Goal: Information Seeking & Learning: Find specific page/section

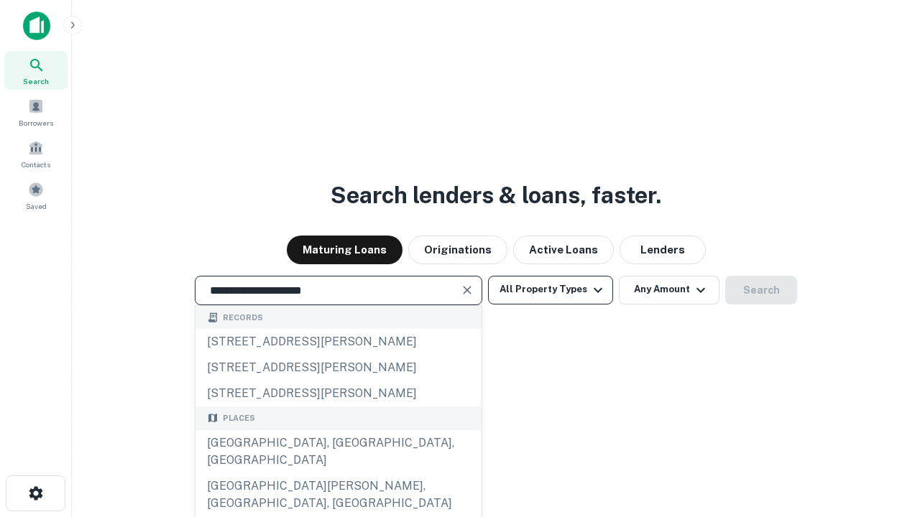
type input "**********"
click at [550, 290] on button "All Property Types" at bounding box center [550, 290] width 125 height 29
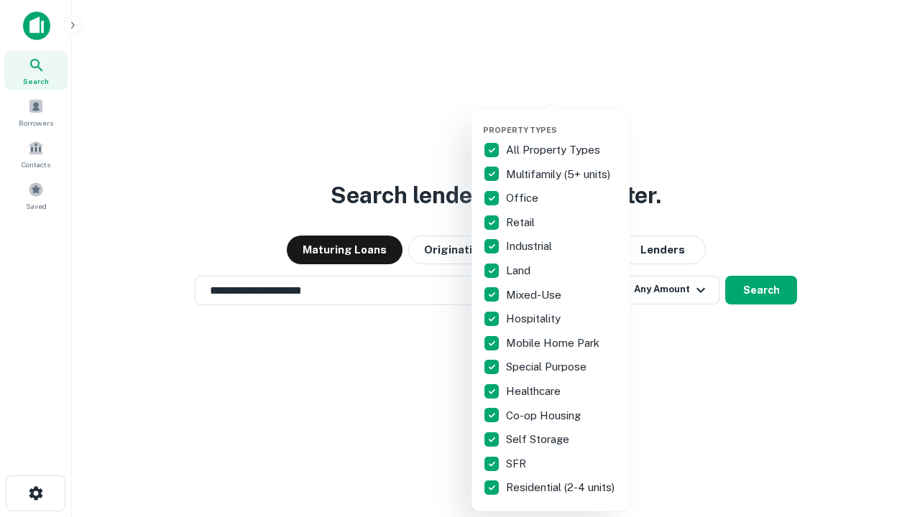
click at [562, 121] on button "button" at bounding box center [562, 121] width 158 height 1
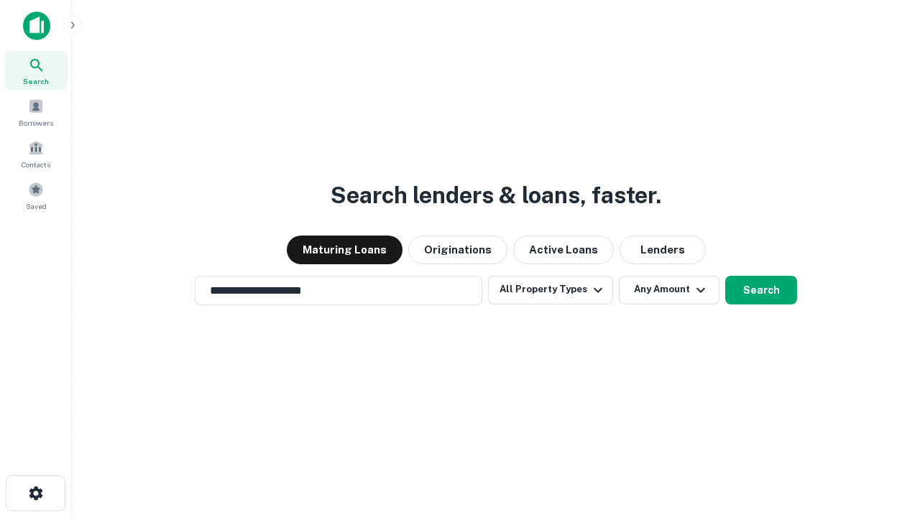
scroll to position [22, 0]
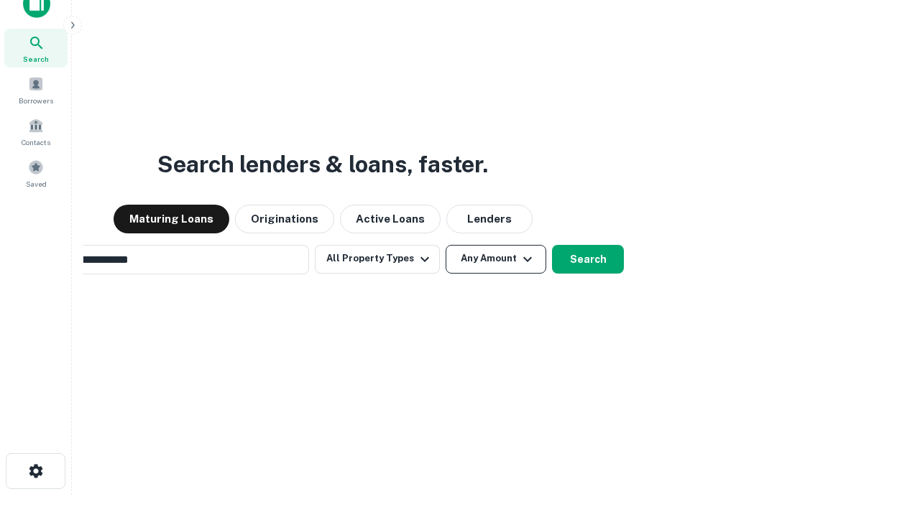
click at [445, 245] on button "Any Amount" at bounding box center [495, 259] width 101 height 29
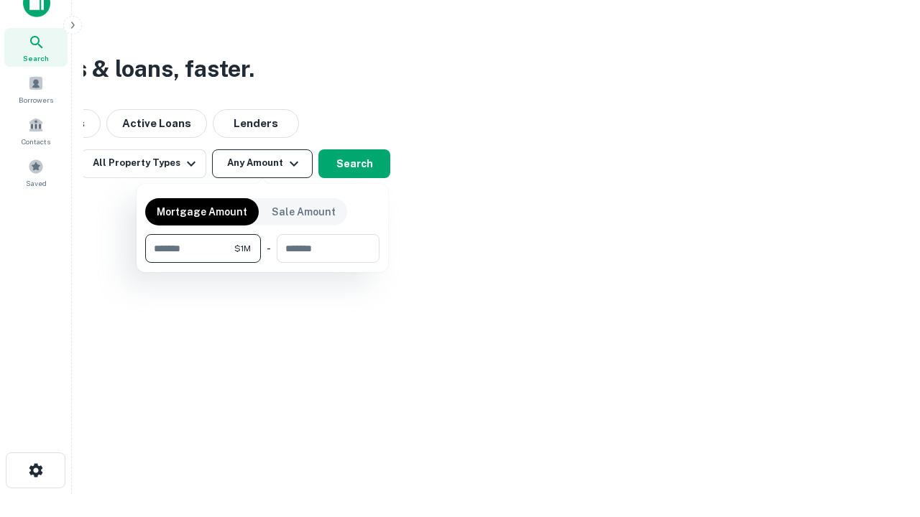
type input "*******"
click at [262, 263] on button "button" at bounding box center [262, 263] width 234 height 1
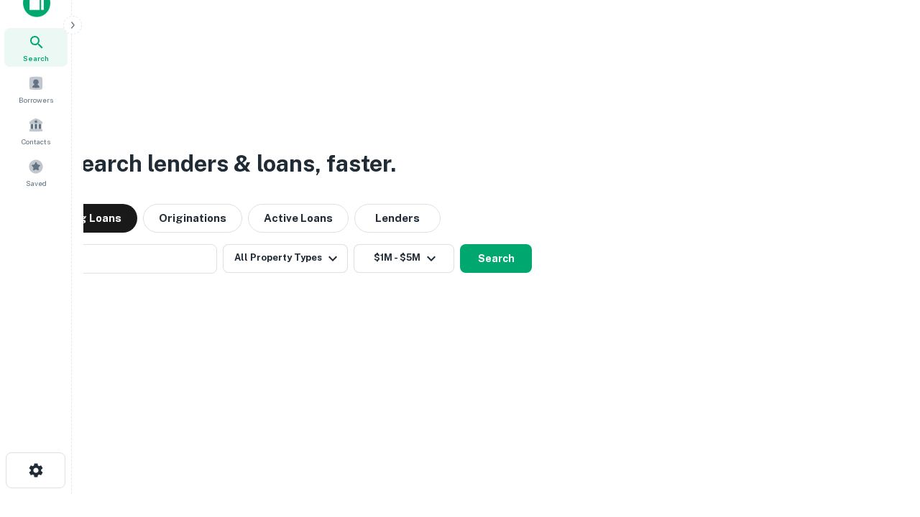
scroll to position [22, 0]
click at [460, 245] on button "Search" at bounding box center [496, 259] width 72 height 29
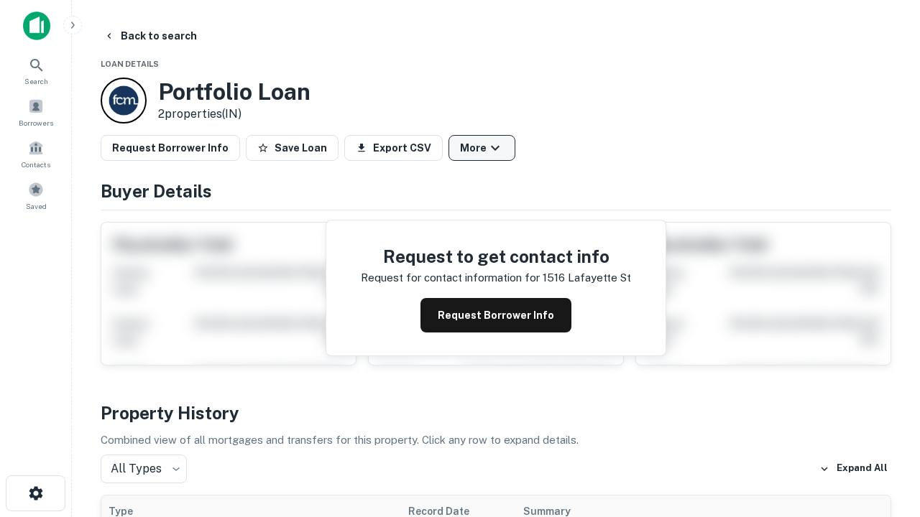
click at [481, 148] on button "More" at bounding box center [481, 148] width 67 height 26
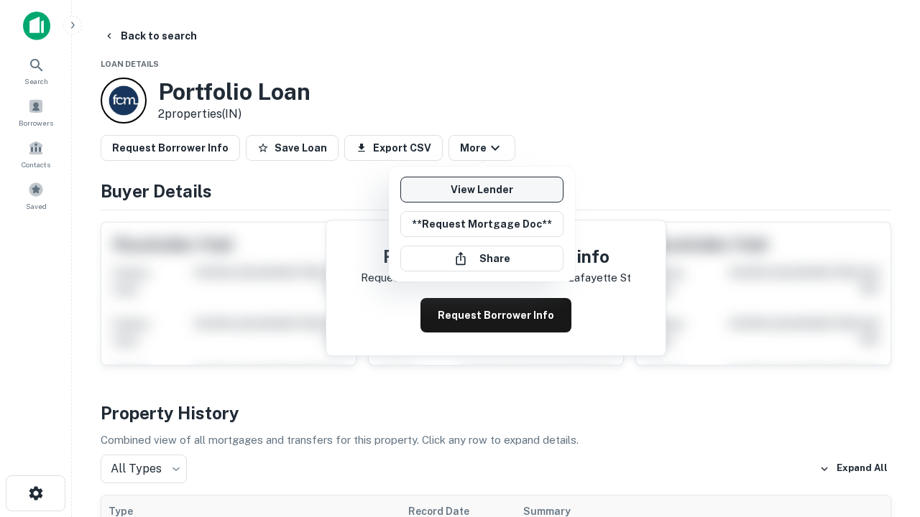
click at [481, 190] on link "View Lender" at bounding box center [481, 190] width 163 height 26
